Goal: Task Accomplishment & Management: Manage account settings

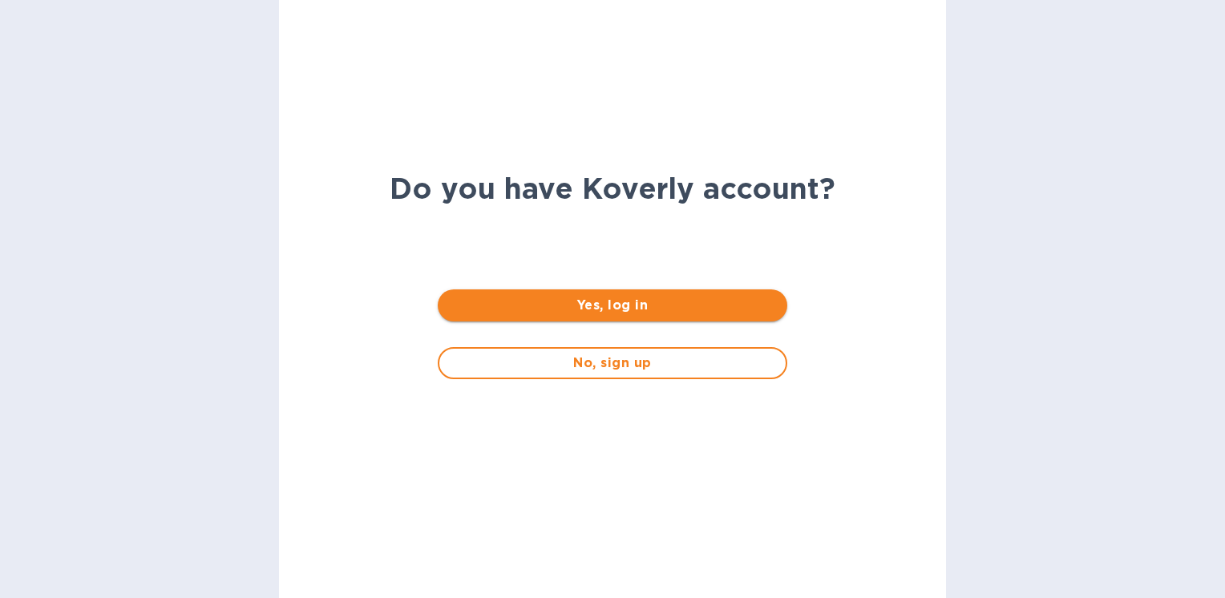
click at [652, 310] on span "Yes, log in" at bounding box center [611, 305] width 323 height 19
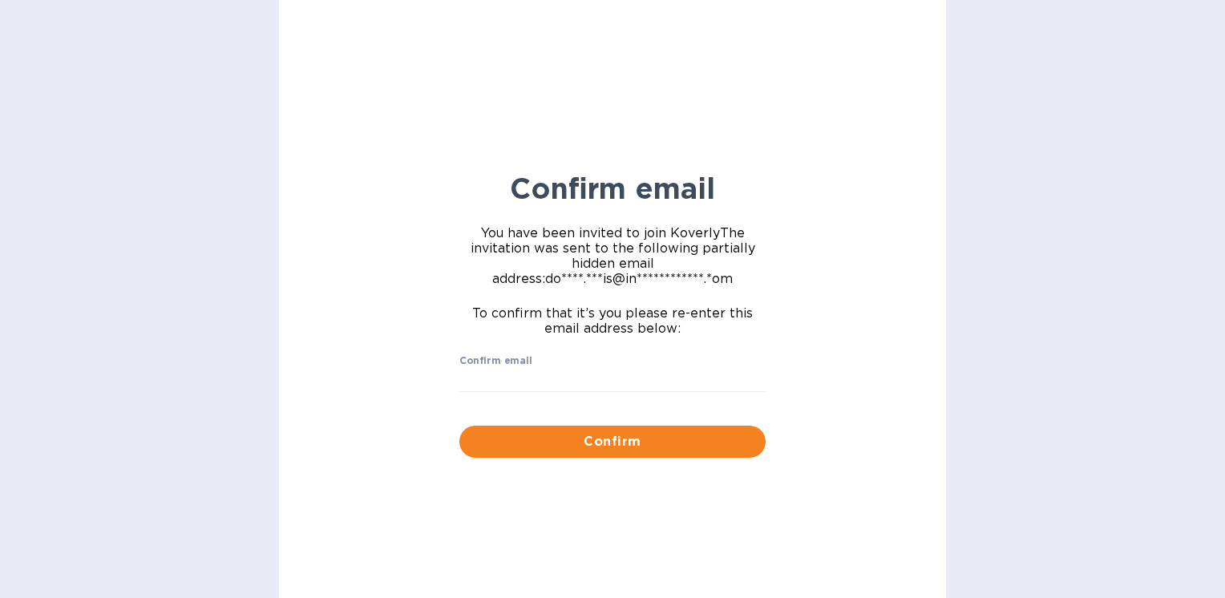
click at [608, 460] on div "Confirm" at bounding box center [612, 441] width 319 height 45
click at [609, 446] on span "Confirm" at bounding box center [612, 441] width 281 height 19
click at [563, 377] on input "Confirm email" at bounding box center [612, 380] width 306 height 24
type input "[PERSON_NAME][EMAIL_ADDRESS][PERSON_NAME][DOMAIN_NAME]"
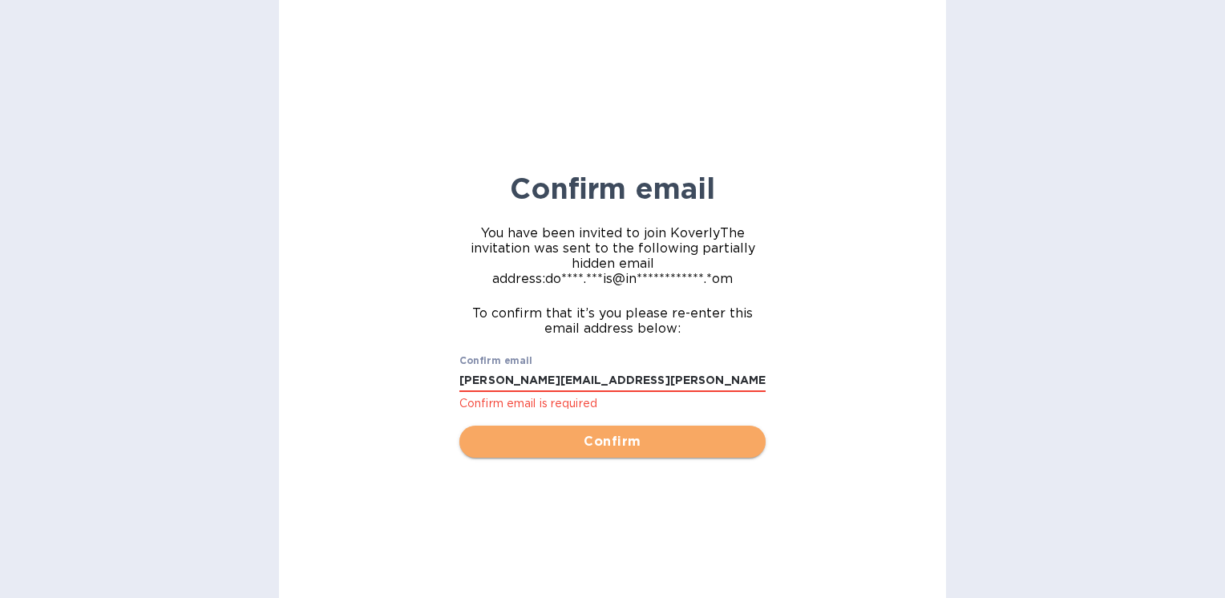
click at [612, 432] on button "Confirm" at bounding box center [612, 442] width 306 height 32
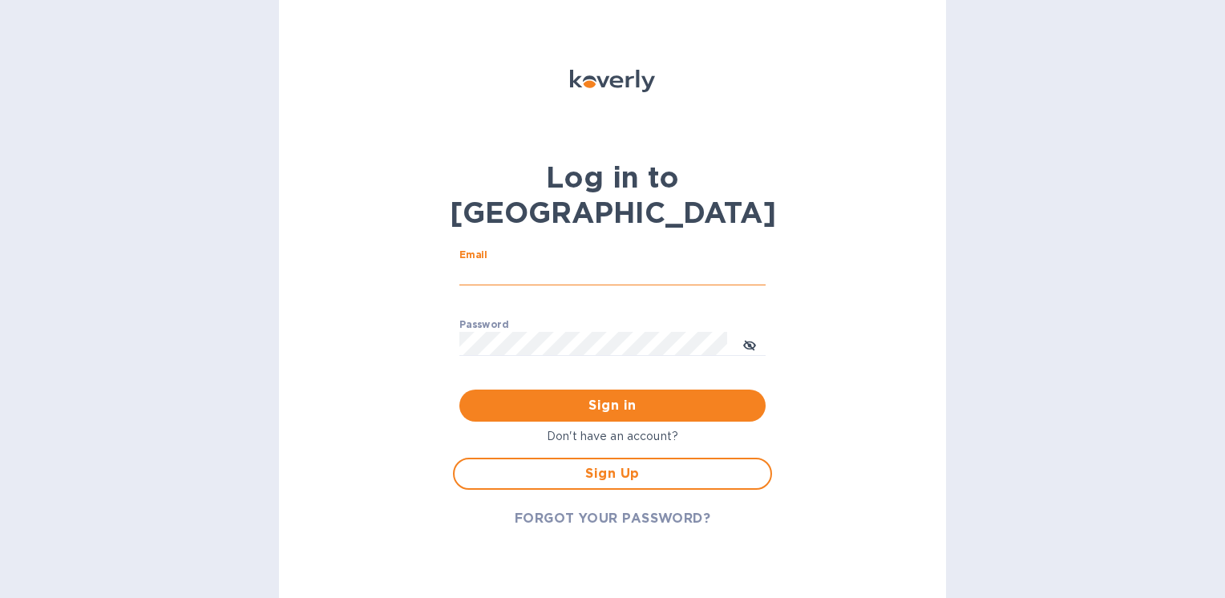
click at [529, 262] on input "Email" at bounding box center [612, 274] width 306 height 24
type input "[PERSON_NAME][EMAIL_ADDRESS][PERSON_NAME][DOMAIN_NAME]"
click at [592, 509] on span "FORGOT YOUR PASSWORD?" at bounding box center [613, 518] width 196 height 19
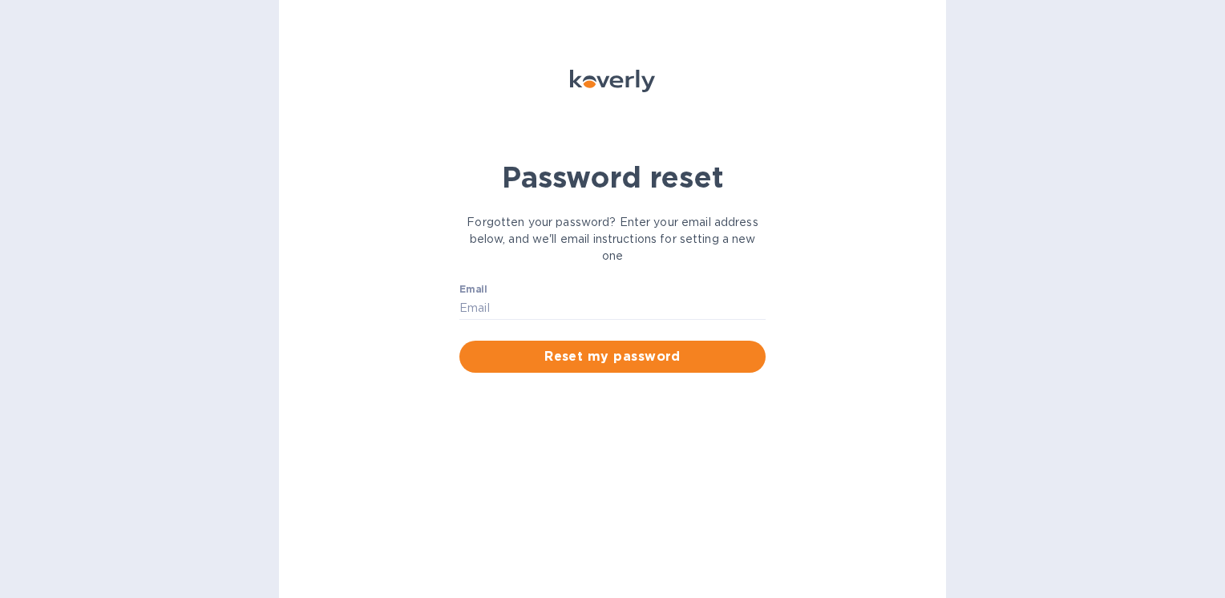
click at [586, 293] on div "Email ​" at bounding box center [612, 313] width 306 height 58
click at [592, 303] on input "Email" at bounding box center [612, 309] width 306 height 24
type input "[PERSON_NAME][EMAIL_ADDRESS][PERSON_NAME][DOMAIN_NAME]"
click at [569, 358] on span "Reset my password" at bounding box center [612, 356] width 281 height 19
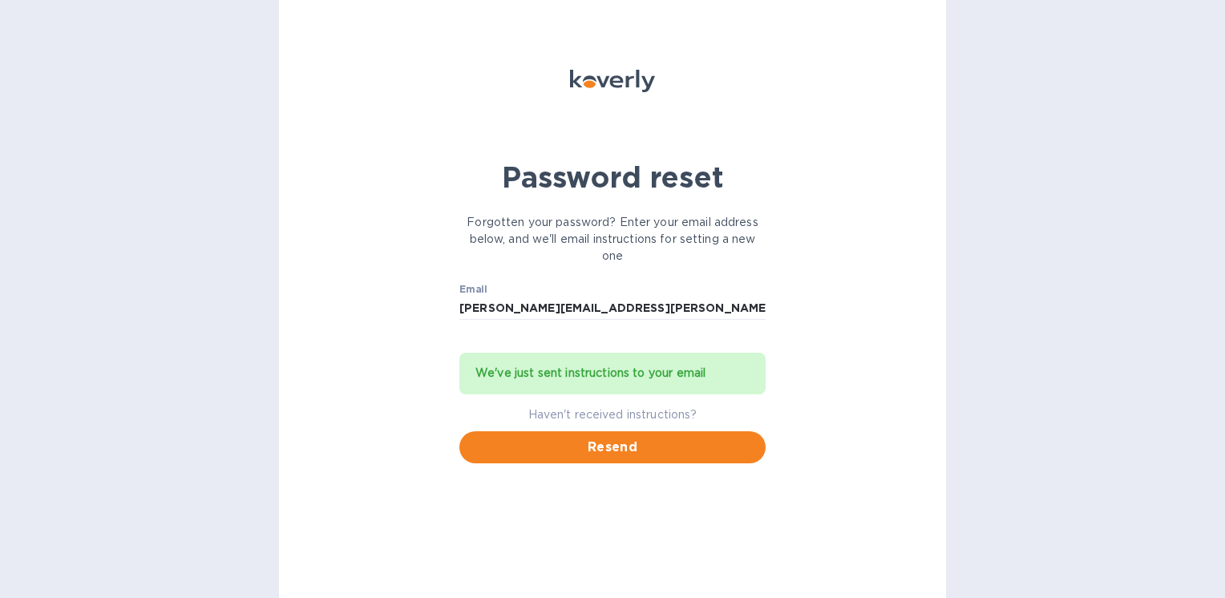
click at [673, 412] on p "Haven't received instructions?" at bounding box center [612, 414] width 306 height 17
